Goal: Task Accomplishment & Management: Manage account settings

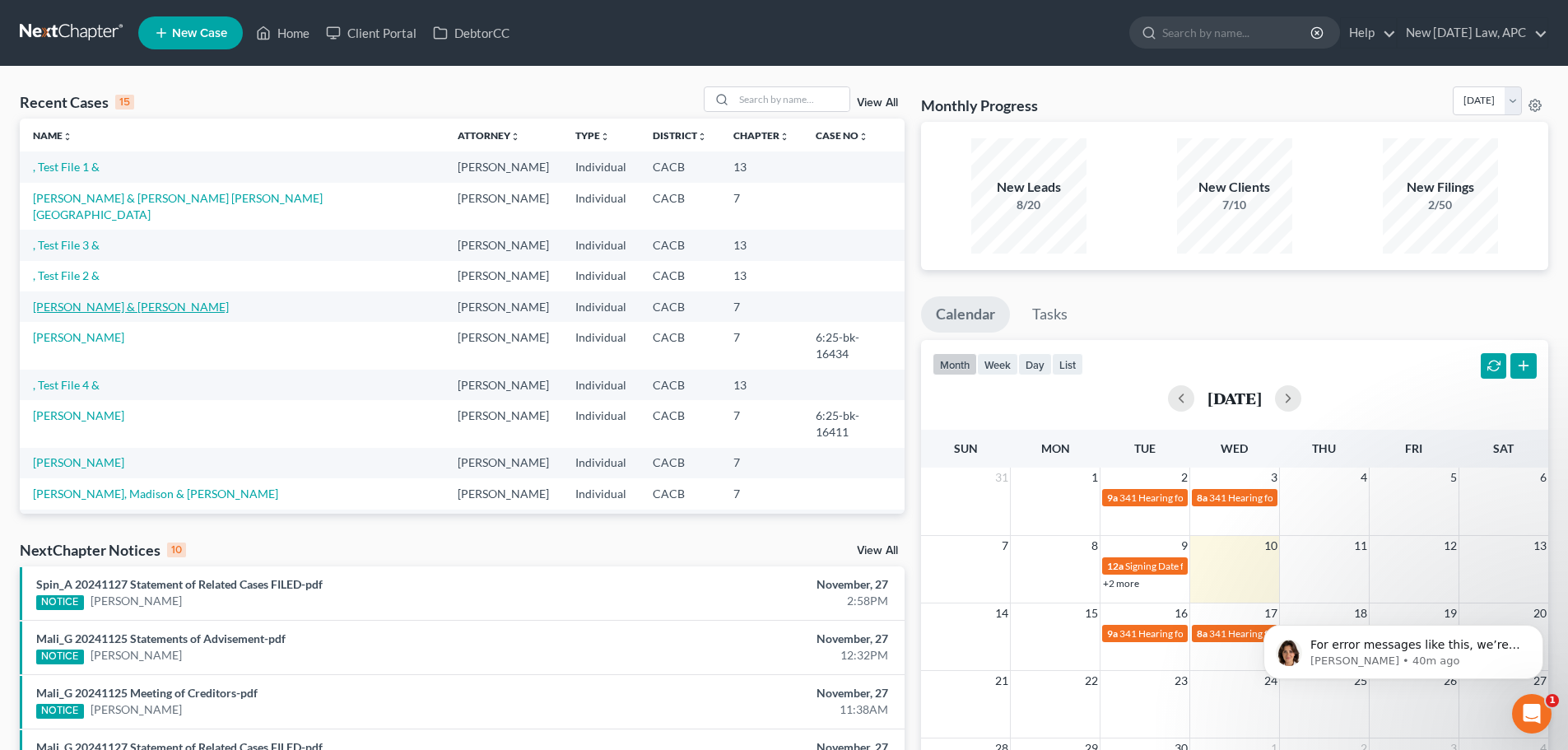
click at [156, 300] on link "[PERSON_NAME] & [PERSON_NAME]" at bounding box center [130, 307] width 196 height 14
select select "4"
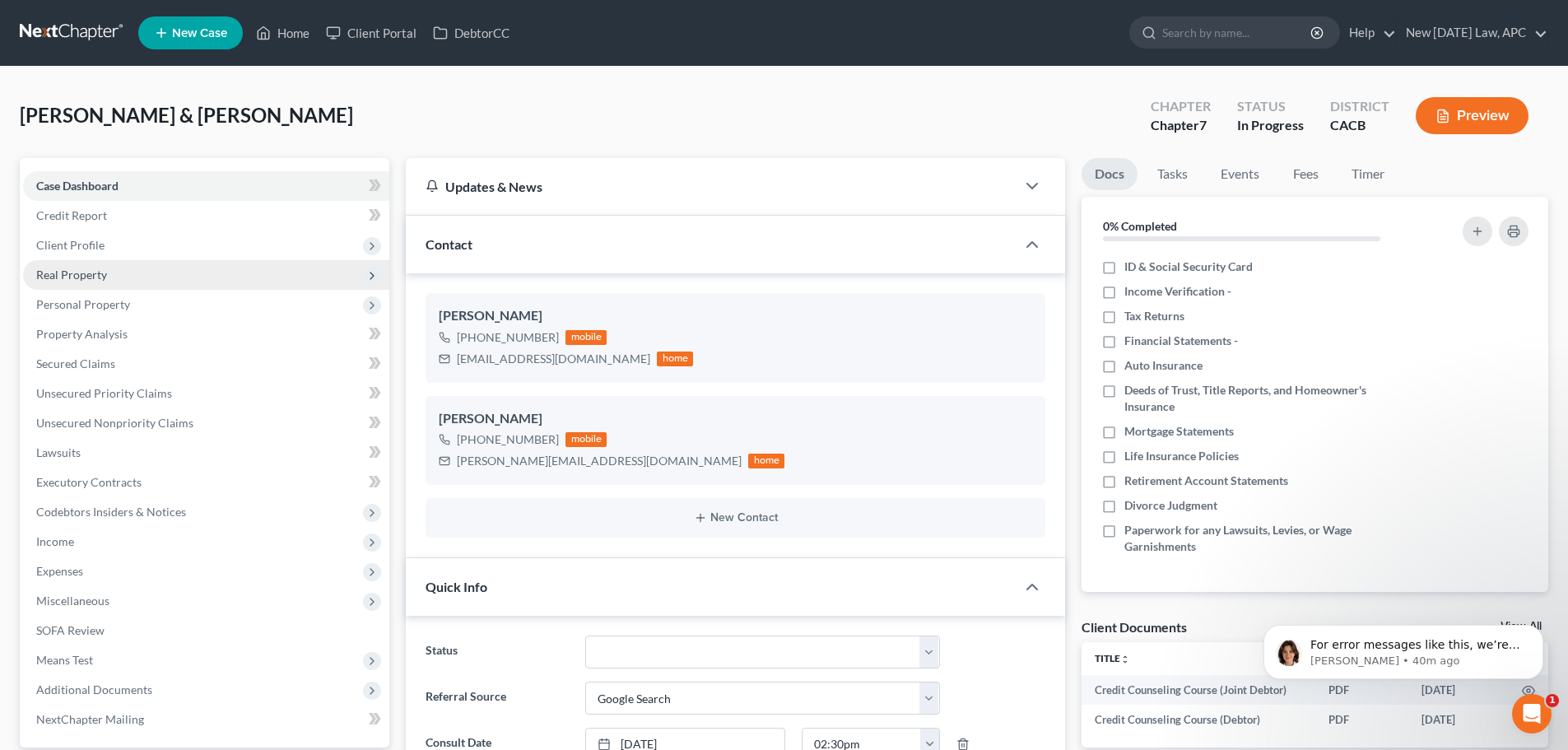
scroll to position [1485, 0]
click at [1461, 662] on p "[PERSON_NAME] • 40m ago" at bounding box center [1416, 661] width 212 height 15
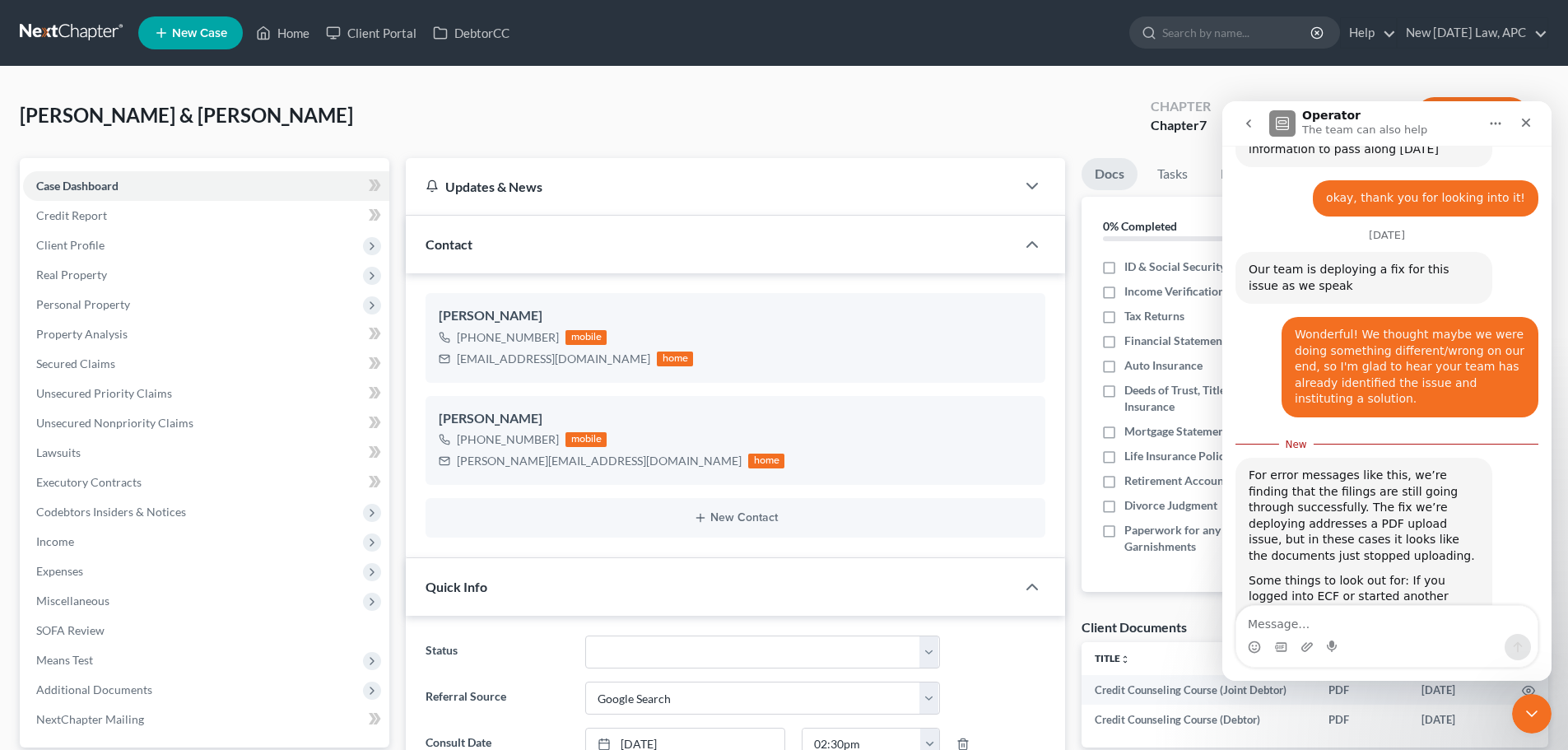
scroll to position [1091, 0]
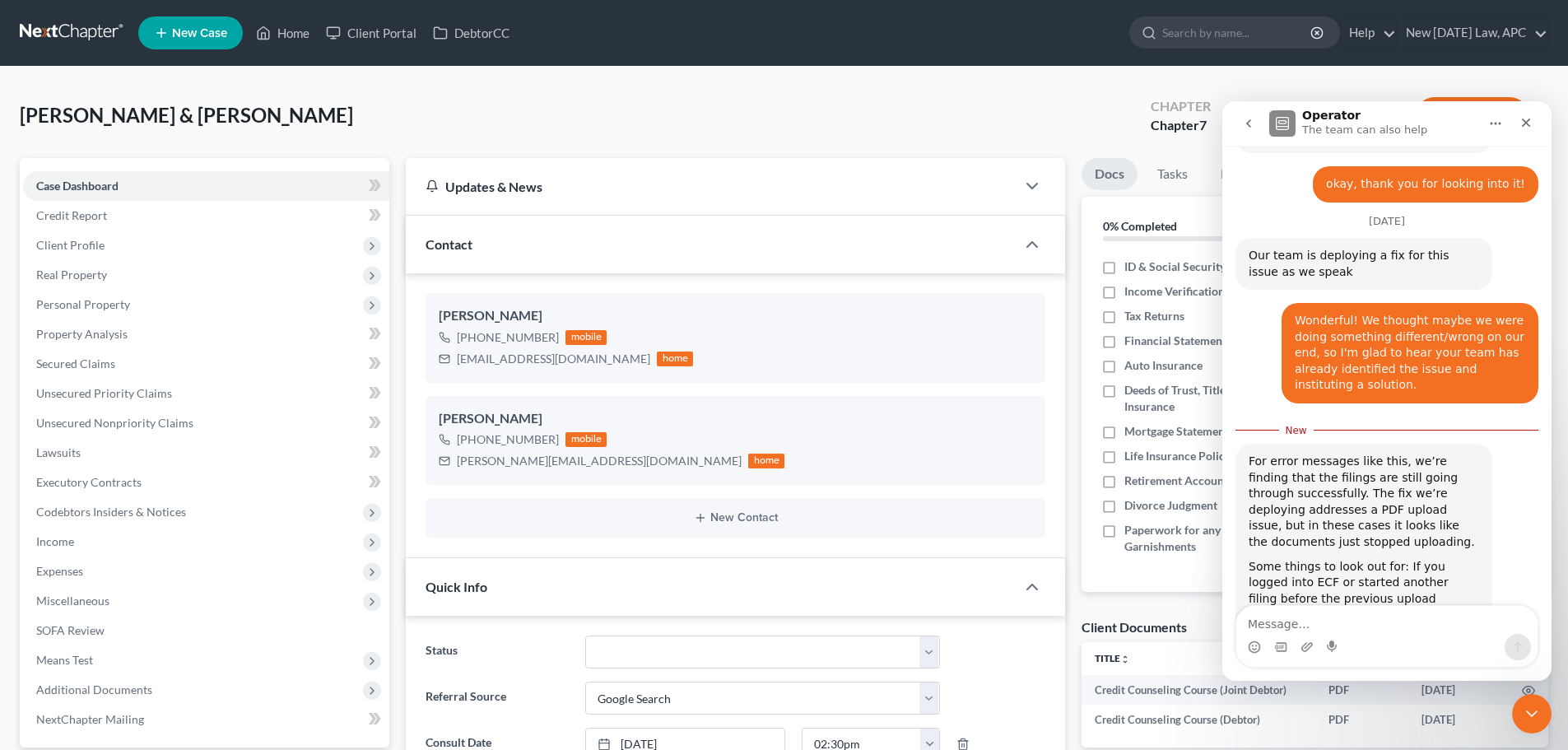
click at [1285, 609] on textarea "Message…" at bounding box center [1386, 620] width 301 height 28
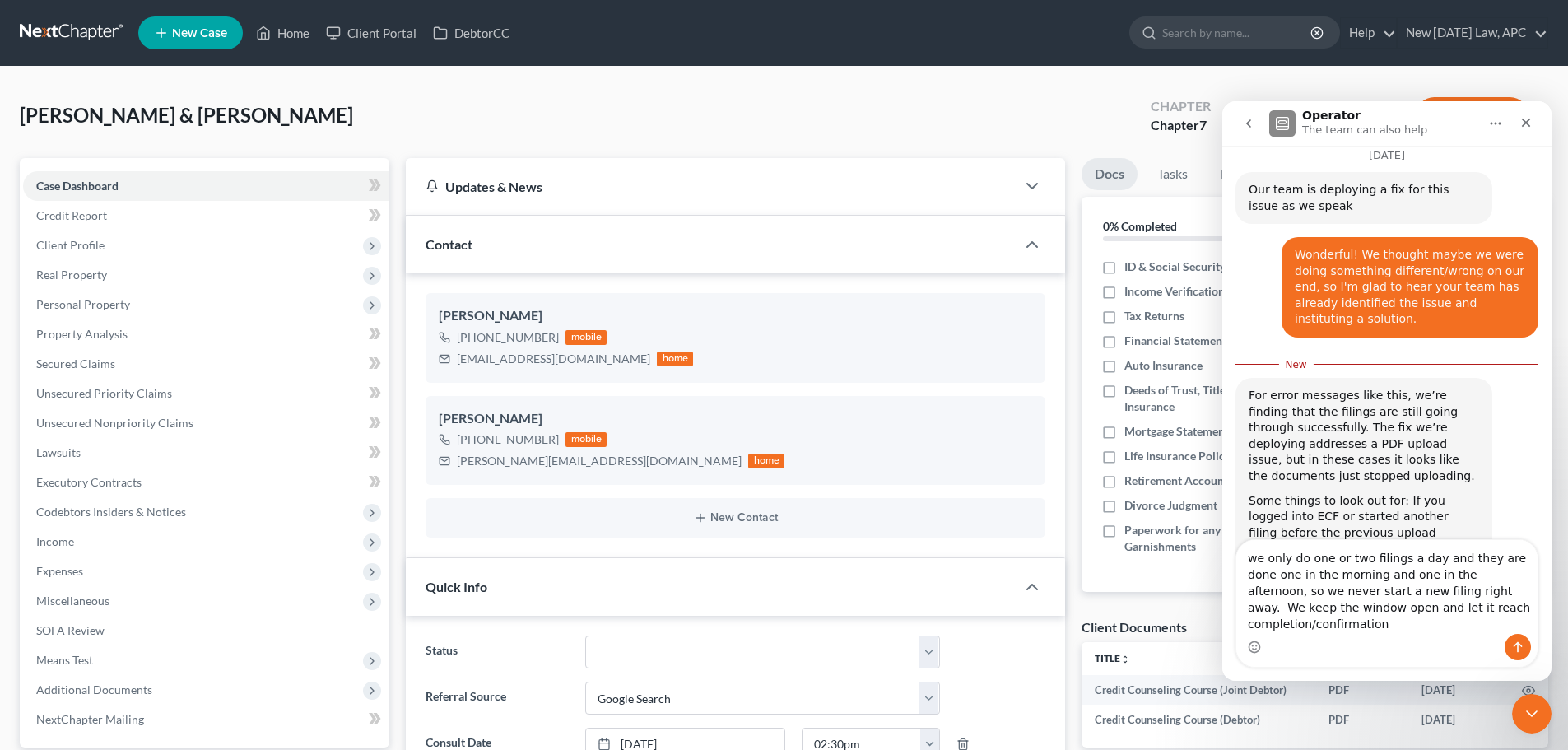
scroll to position [1140, 0]
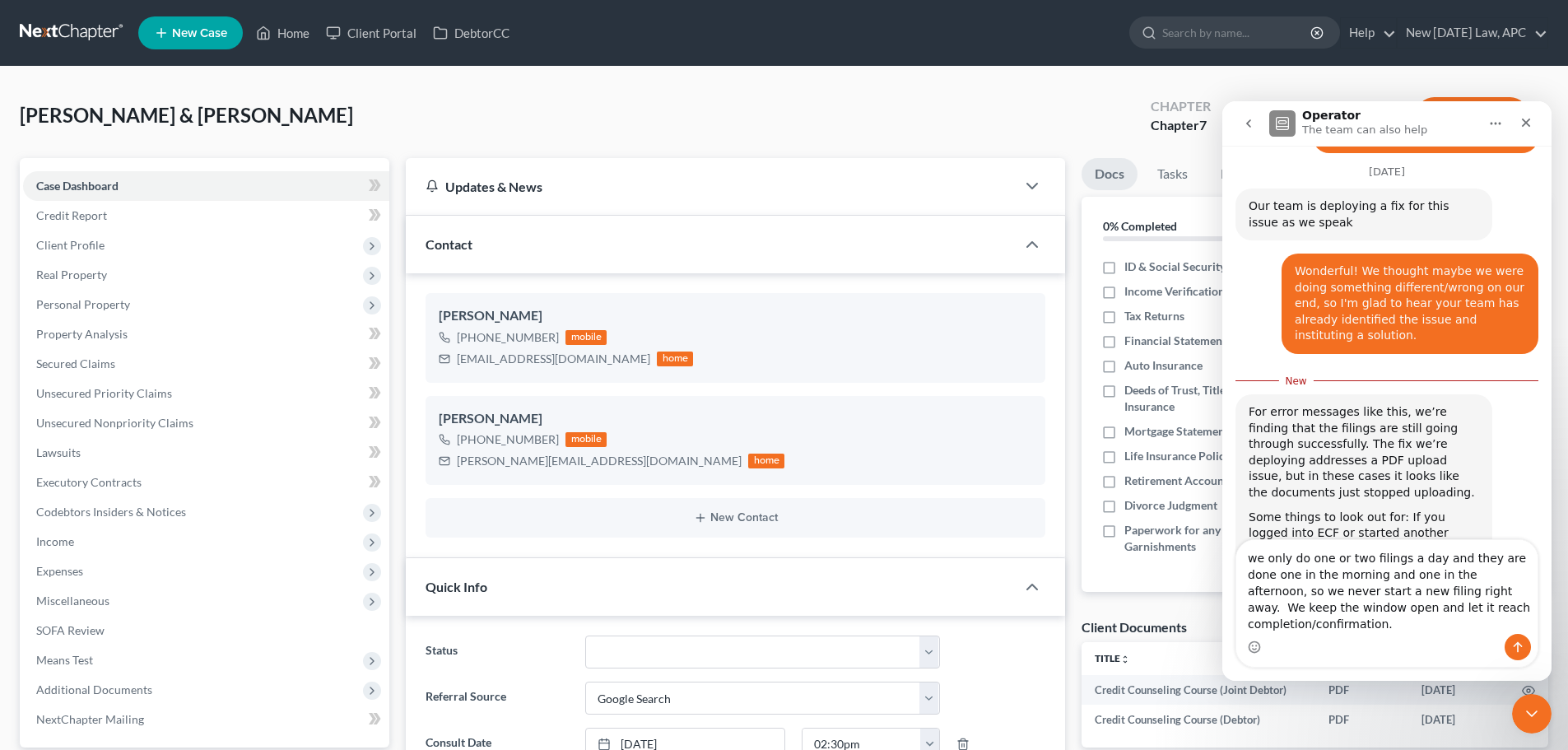
click at [1258, 573] on textarea "we only do one or two filings a day and they are done one in the morning and on…" at bounding box center [1386, 587] width 301 height 94
click at [1474, 587] on textarea "We only do one or two filings a day and they are done one in the morning and on…" at bounding box center [1386, 587] width 301 height 94
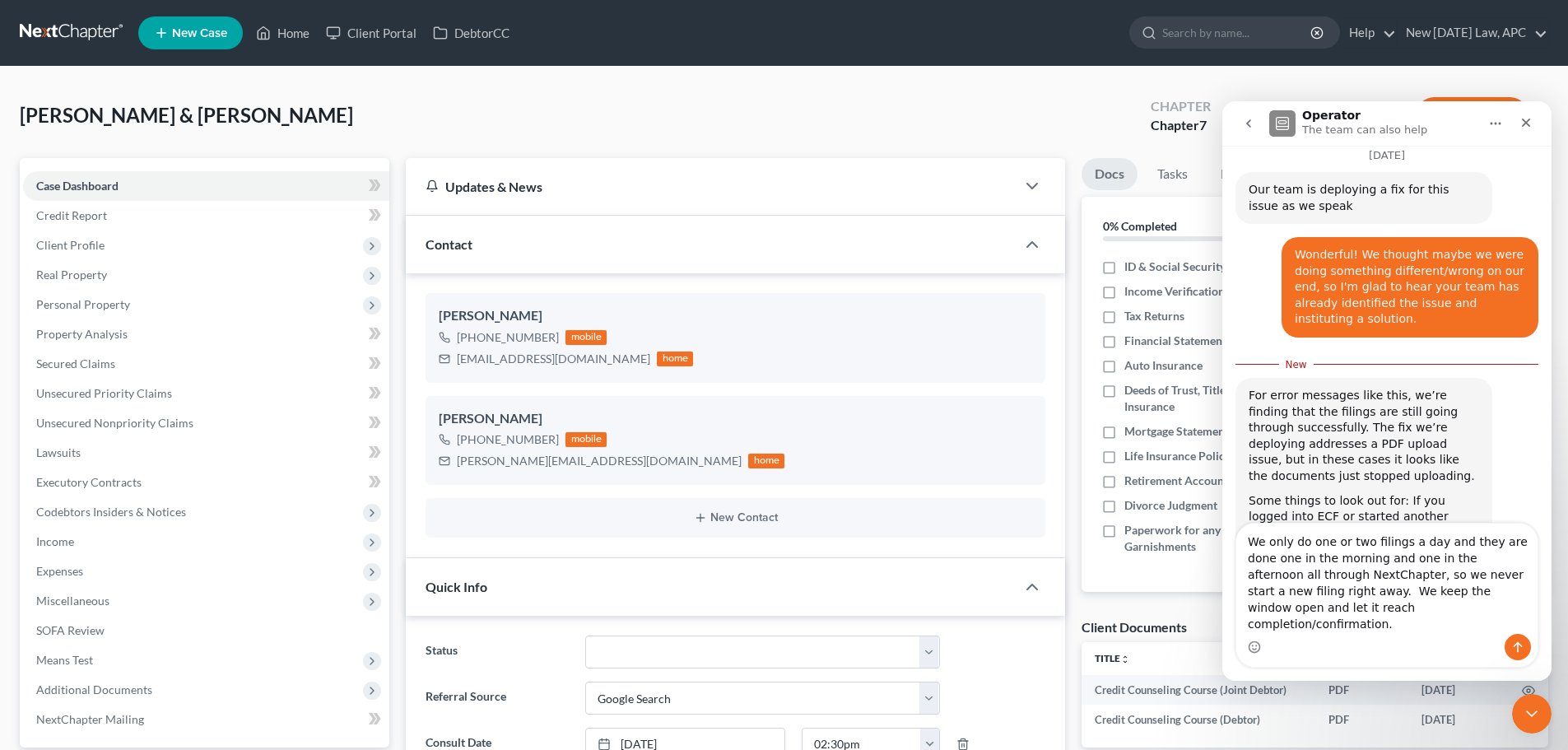
click at [1412, 625] on textarea "We only do one or two filings a day and they are done one in the morning and on…" at bounding box center [1386, 579] width 301 height 110
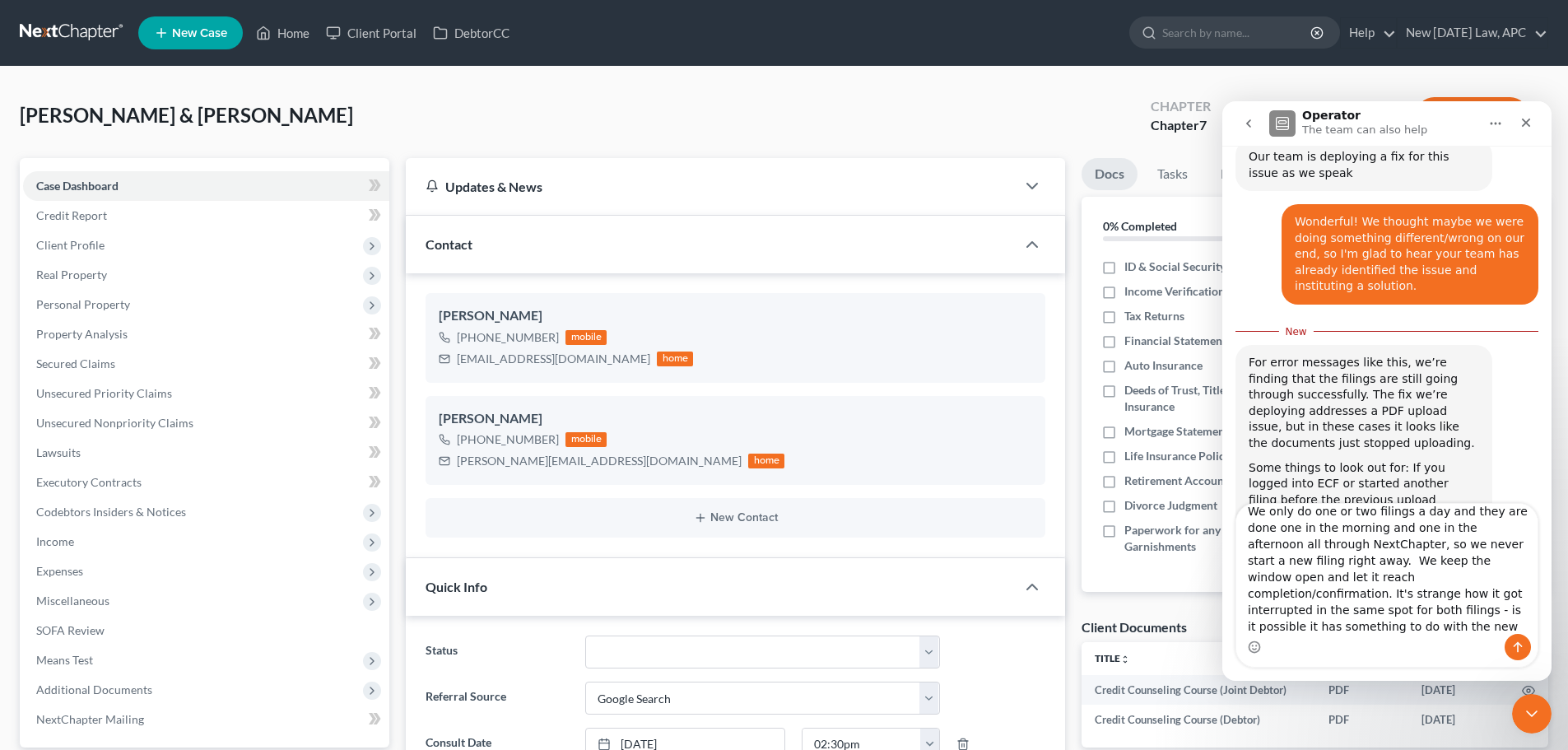
scroll to position [1193, 0]
type textarea "We only do one or two filings a day and they are done one in the morning and on…"
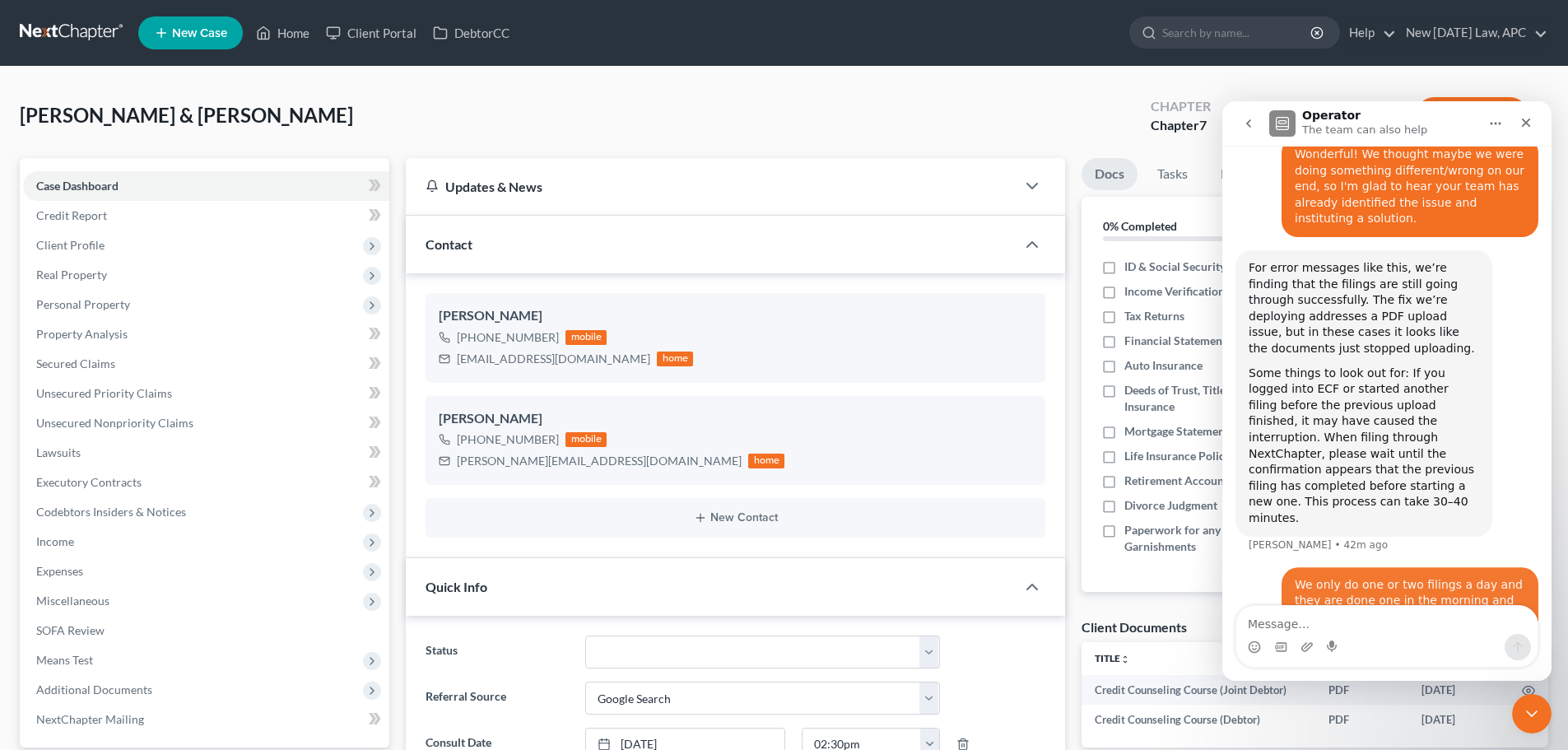
scroll to position [1258, 0]
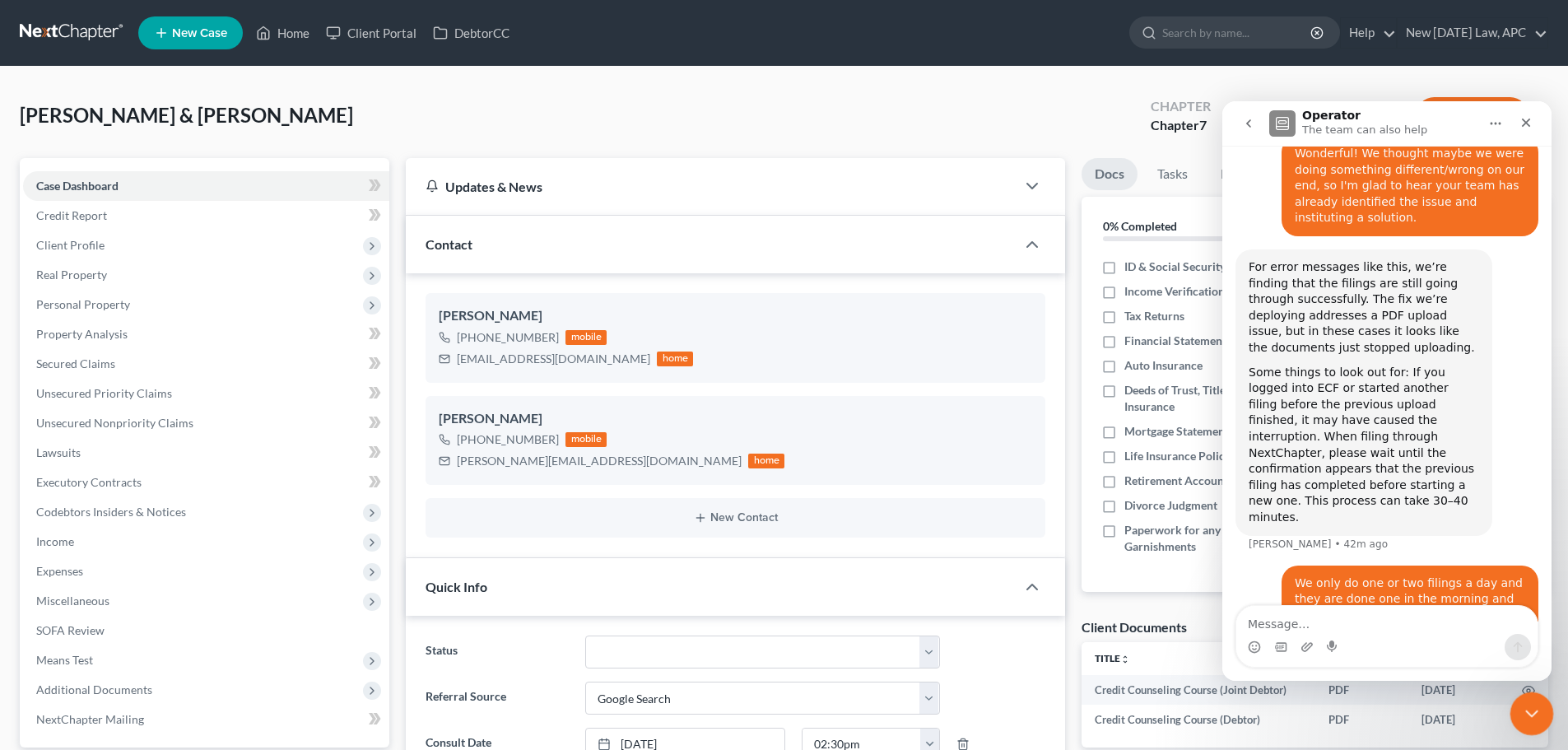
click at [1534, 705] on icon "Close Intercom Messenger" at bounding box center [1529, 711] width 20 height 20
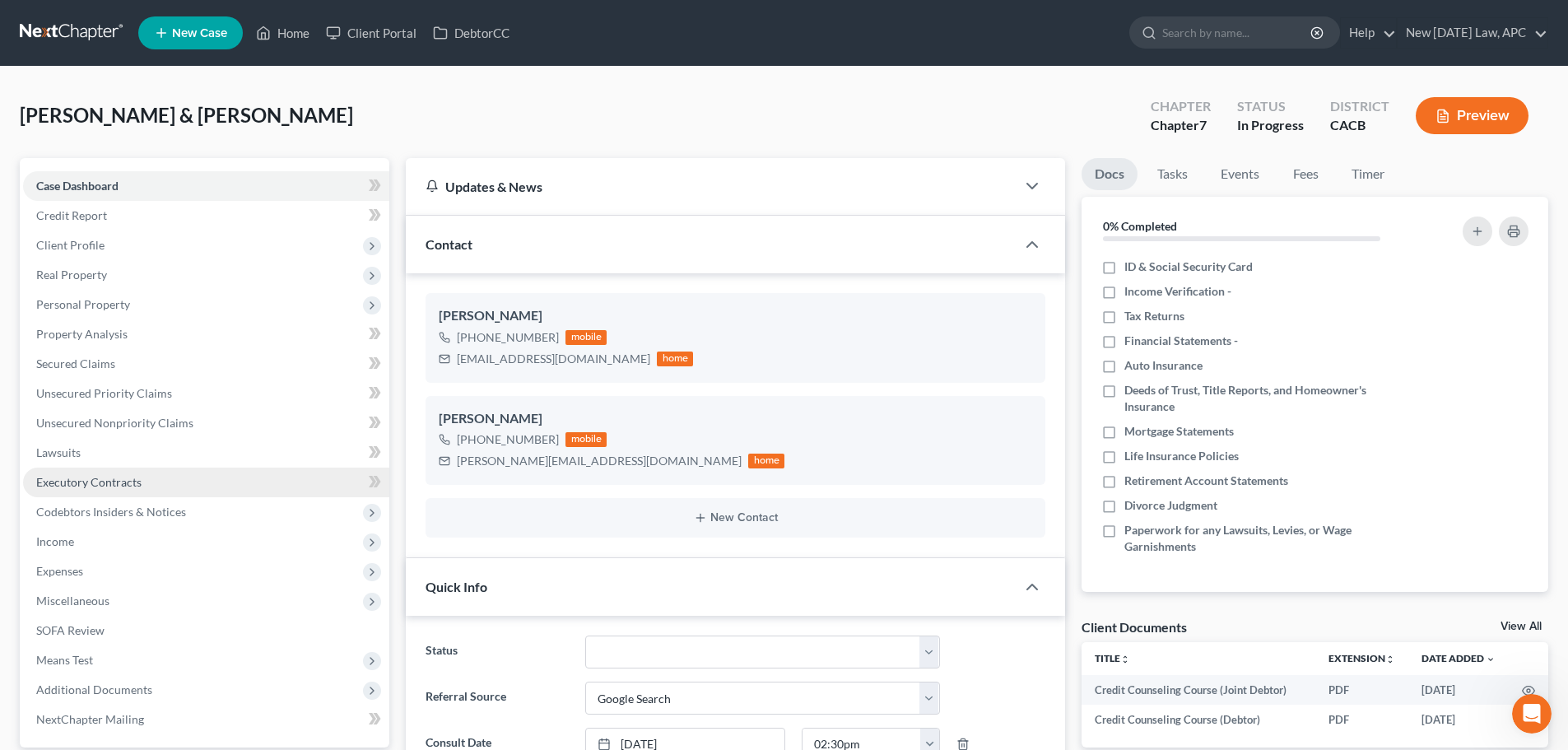
scroll to position [82, 0]
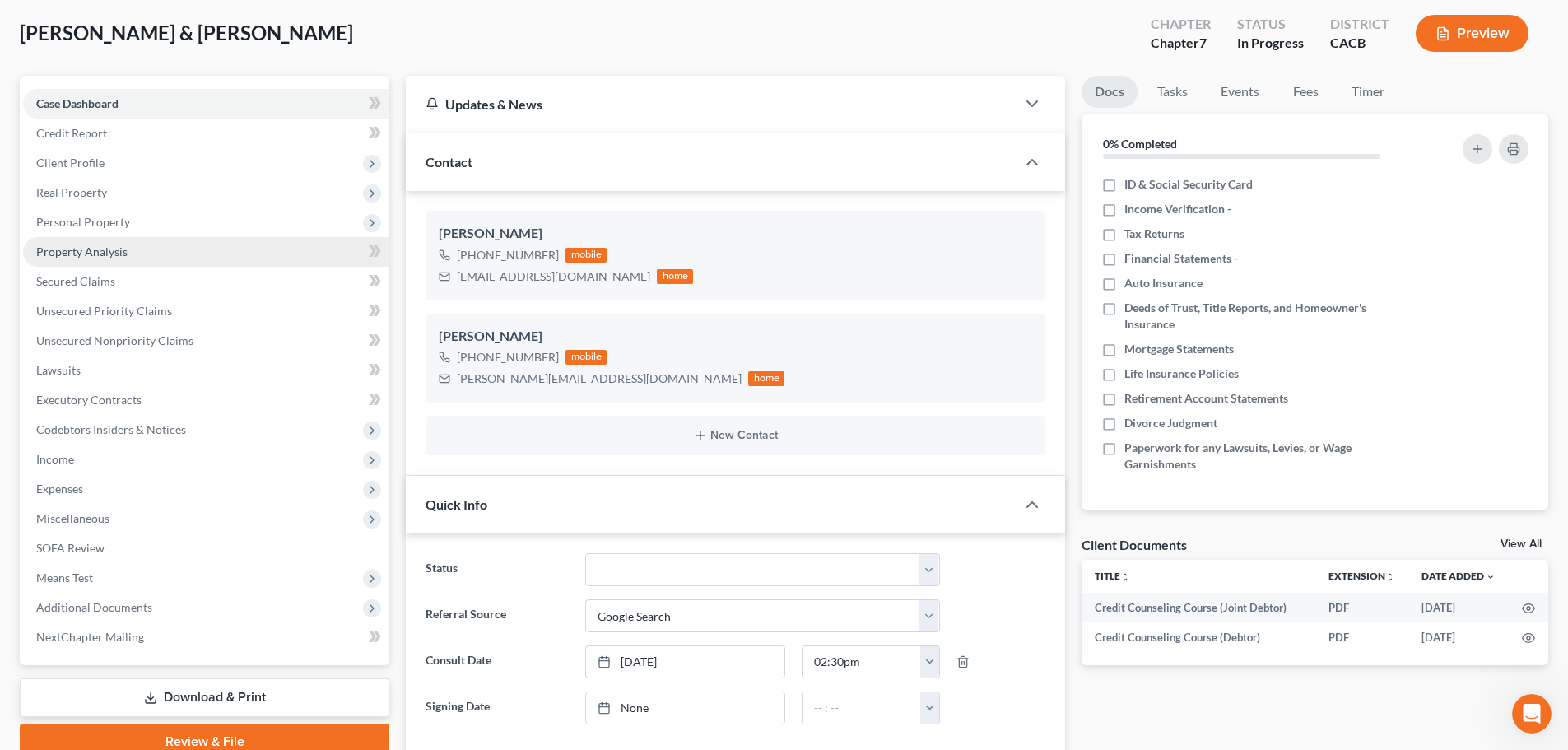
click at [97, 262] on link "Property Analysis" at bounding box center [206, 252] width 366 height 30
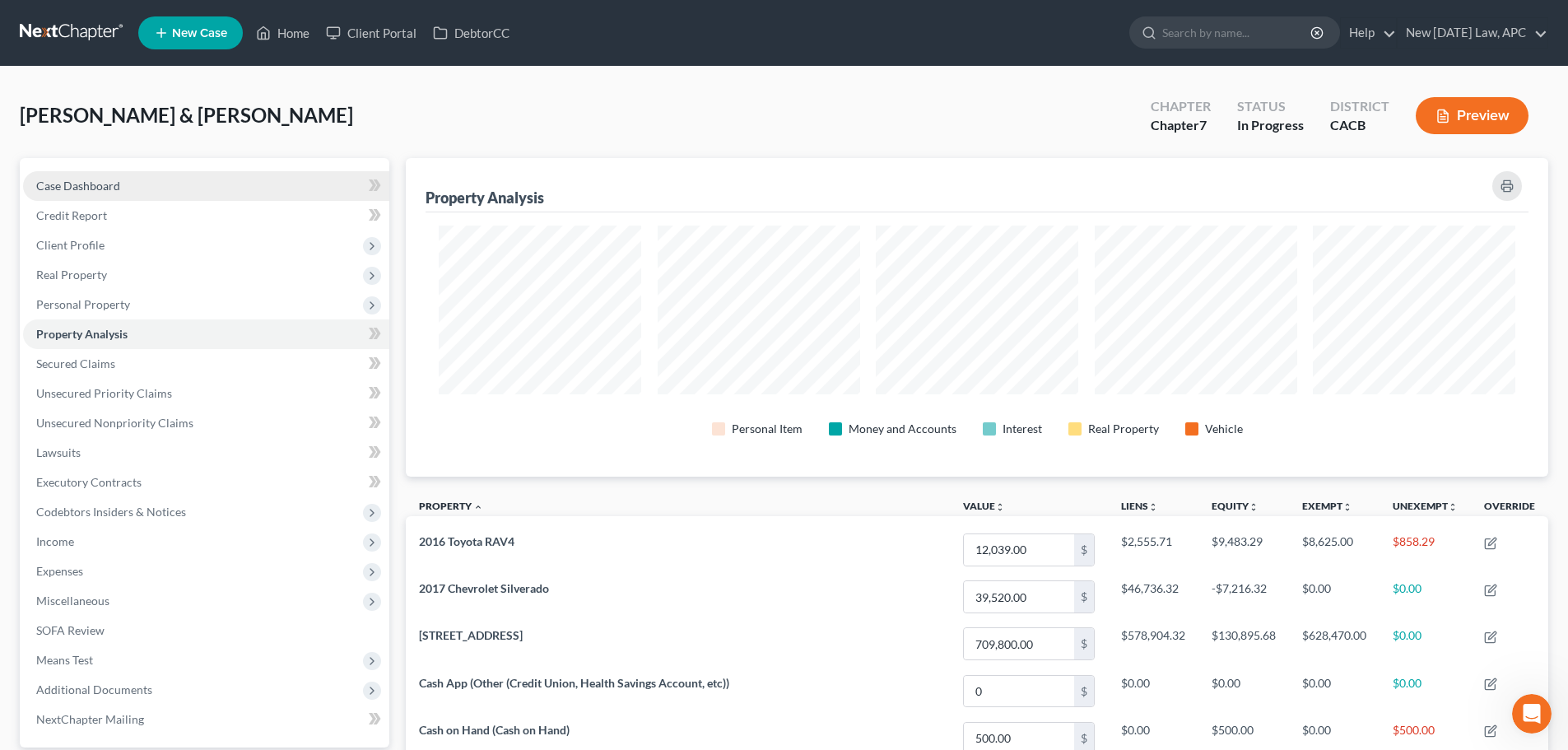
click at [73, 184] on span "Case Dashboard" at bounding box center [78, 185] width 84 height 14
select select "4"
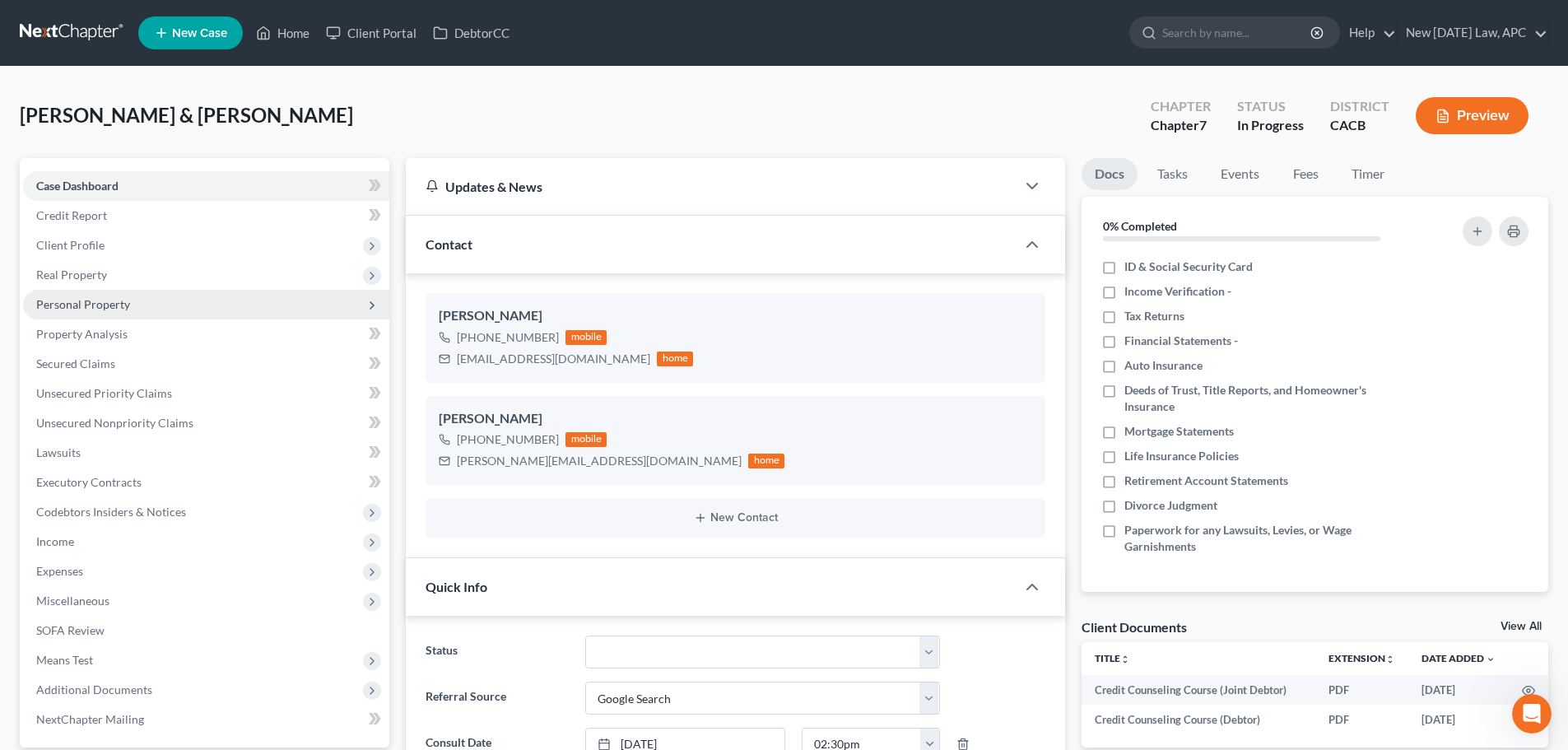
scroll to position [1322, 0]
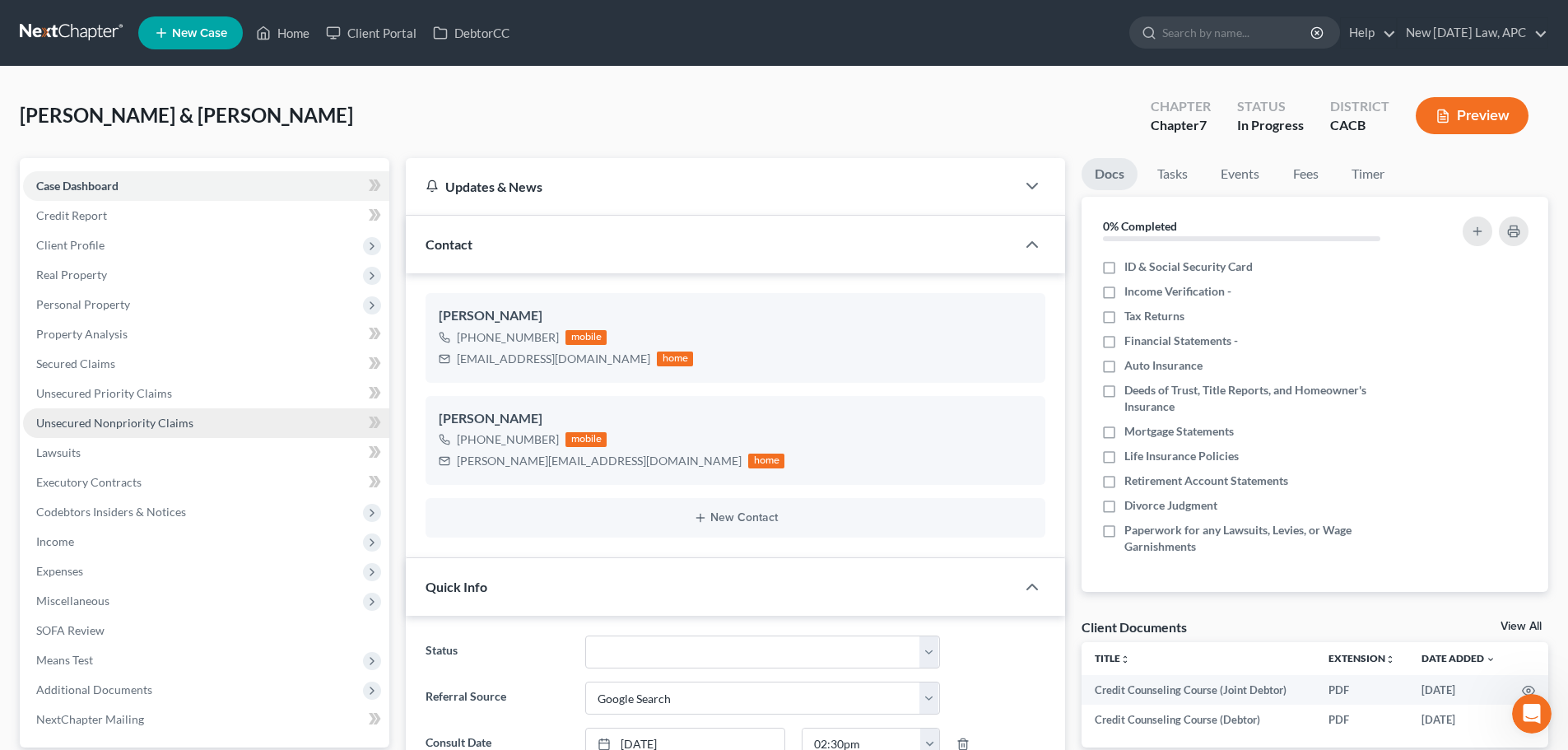
click at [136, 420] on span "Unsecured Nonpriority Claims" at bounding box center [115, 422] width 157 height 14
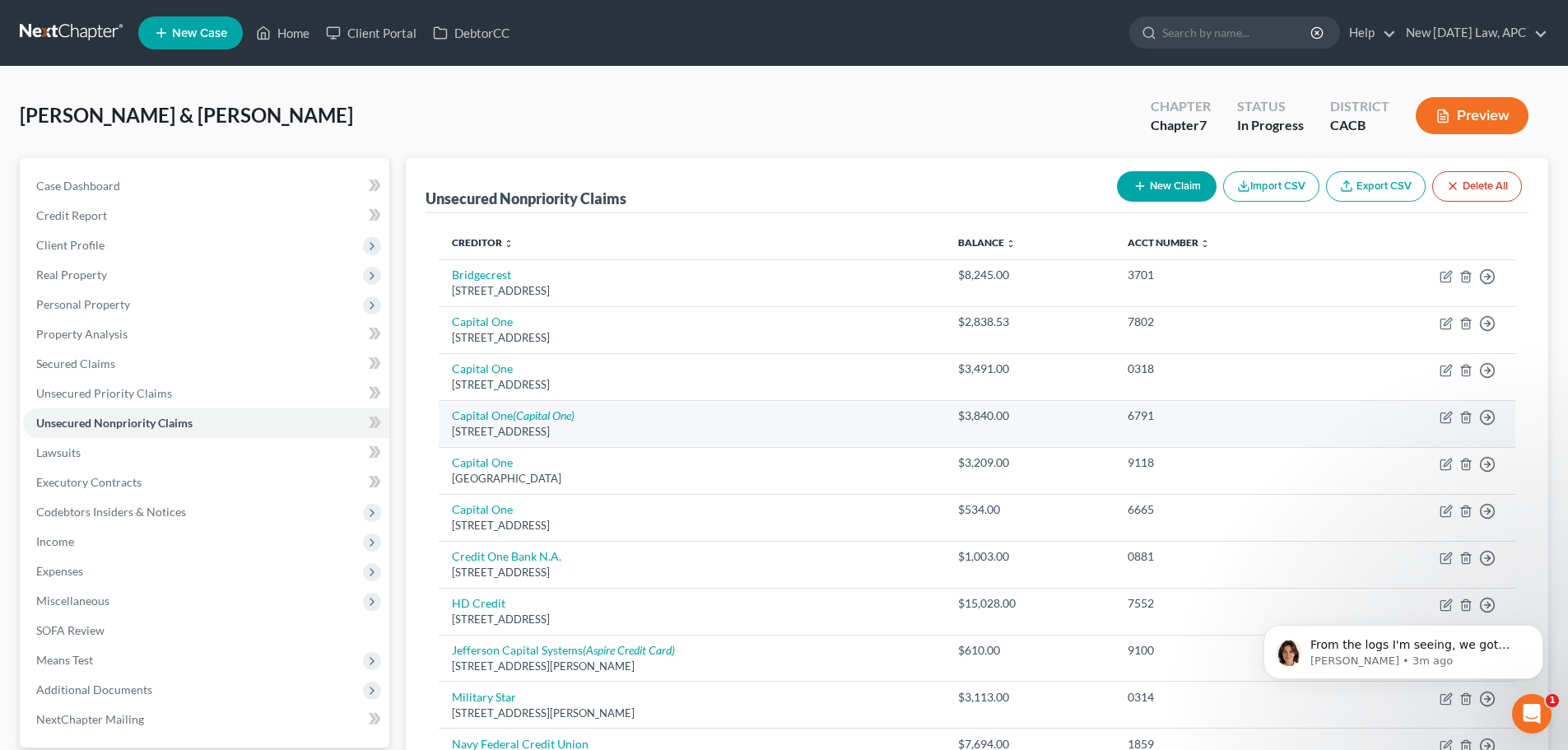
scroll to position [1356, 0]
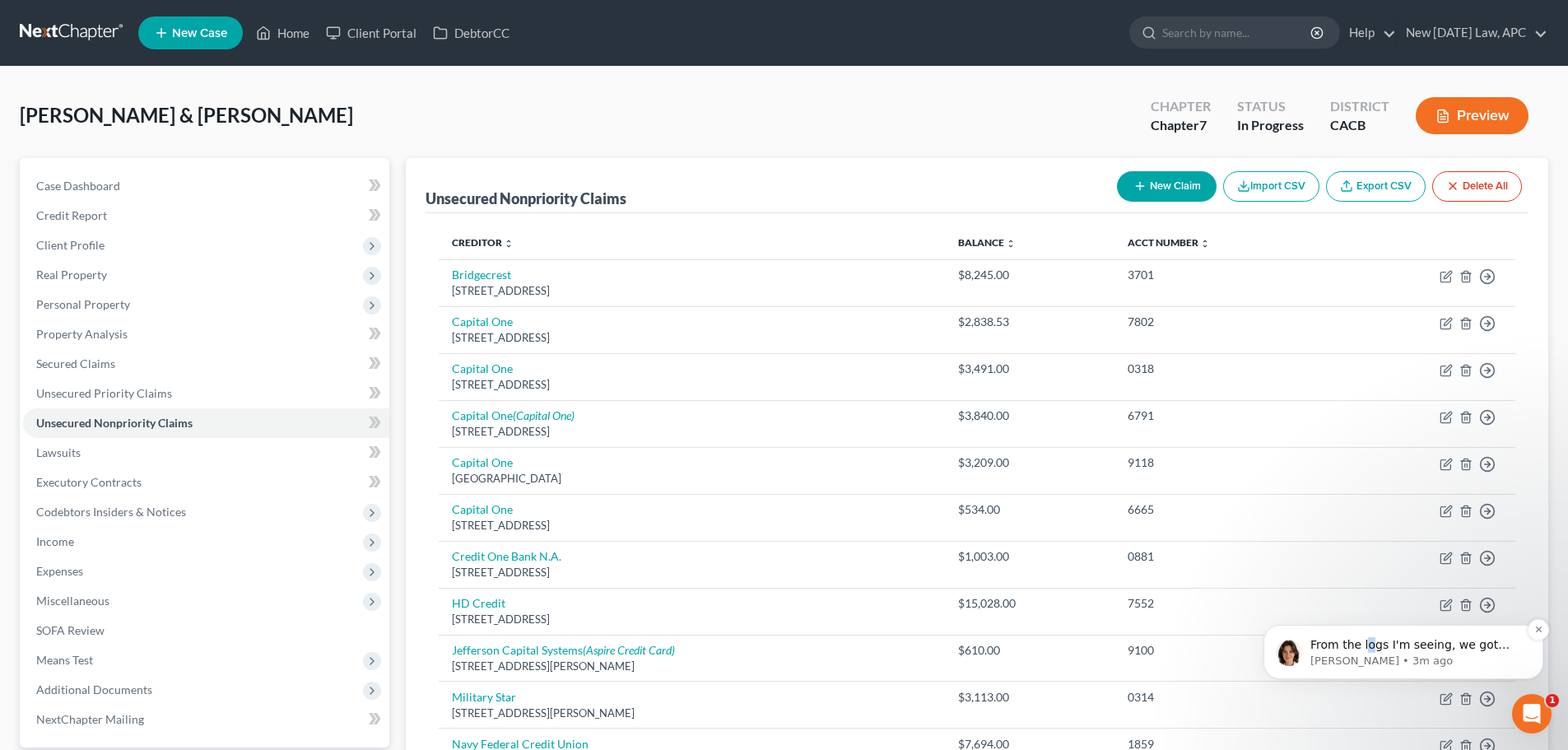
click at [1366, 642] on p "From the logs I'm seeing, we got past MFA fine for both cases. Thanks for expla…" at bounding box center [1416, 646] width 212 height 17
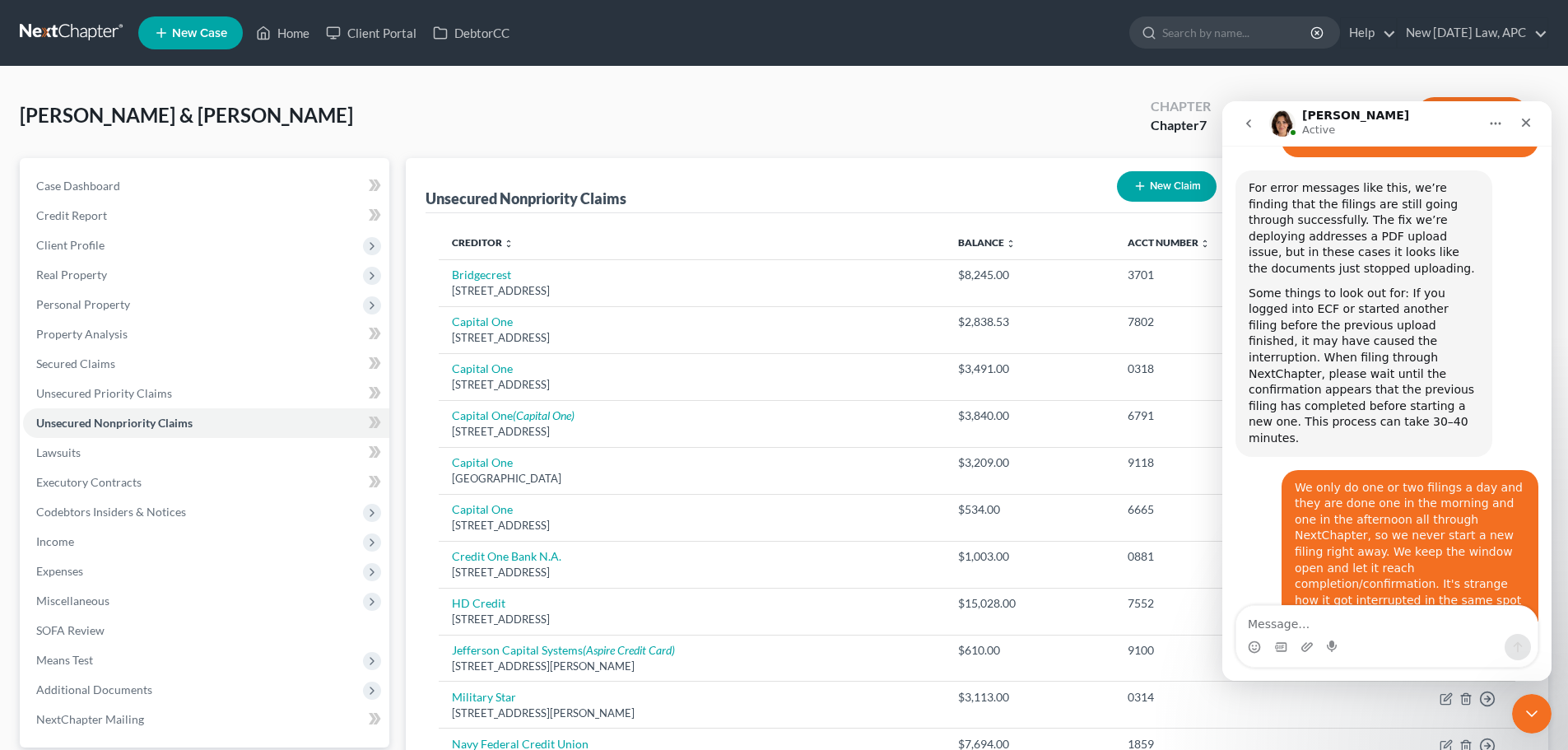
scroll to position [1383, 0]
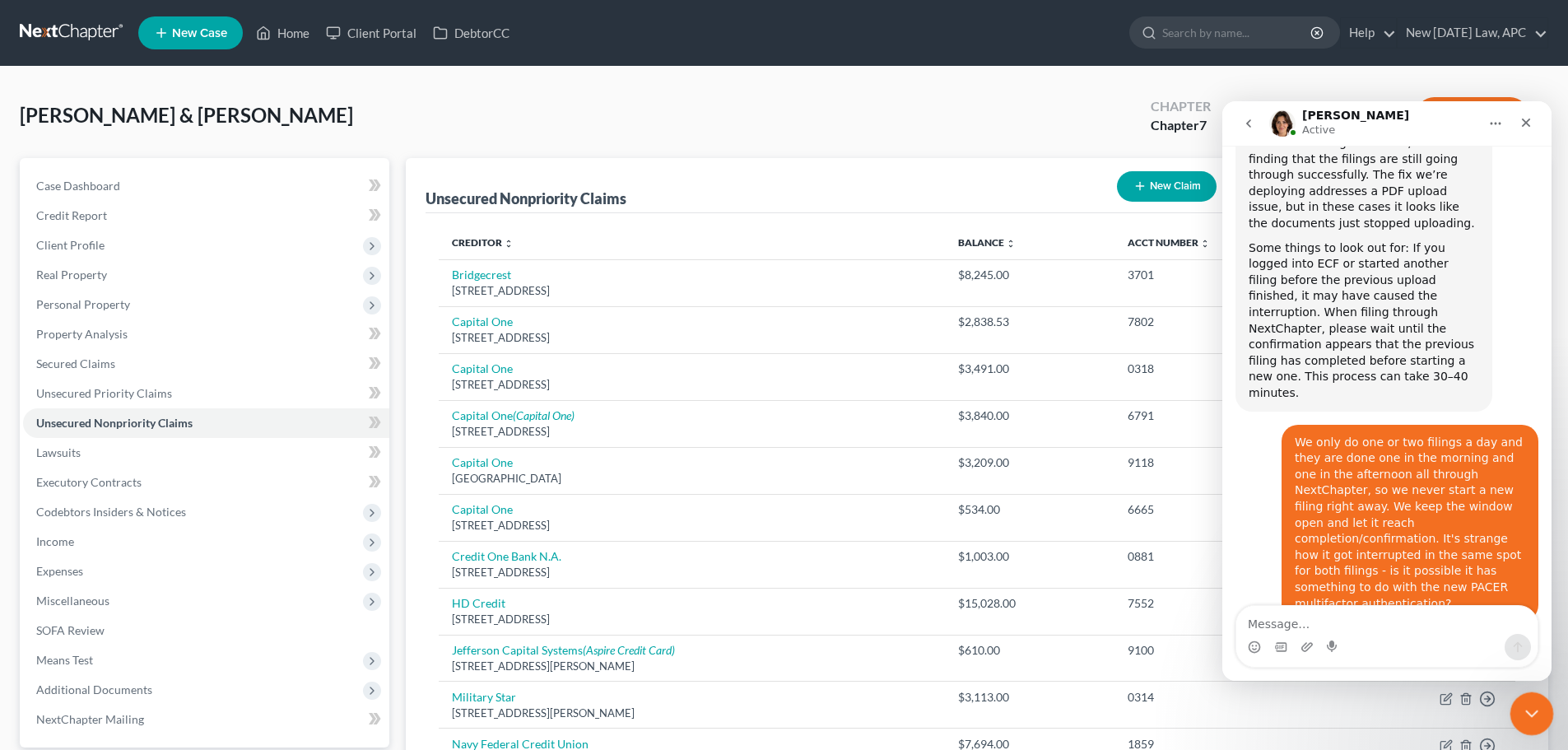
click at [1521, 715] on icon "Close Intercom Messenger" at bounding box center [1529, 711] width 20 height 20
